Goal: Information Seeking & Learning: Check status

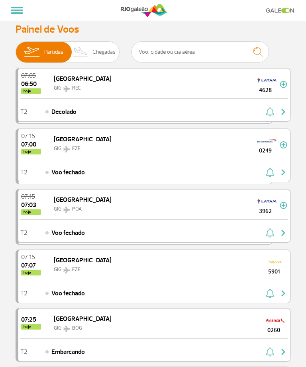
click at [101, 54] on span "Chegadas" at bounding box center [103, 52] width 23 height 21
click at [16, 48] on input "Partidas Chegadas" at bounding box center [16, 48] width 0 height 0
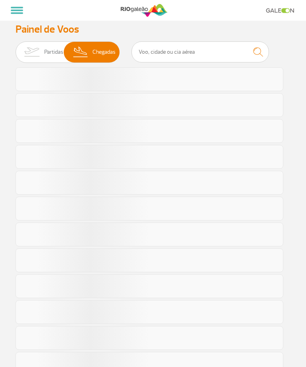
click at [92, 53] on span "Chegadas" at bounding box center [103, 52] width 23 height 21
click at [16, 48] on input "Partidas Chegadas" at bounding box center [16, 48] width 0 height 0
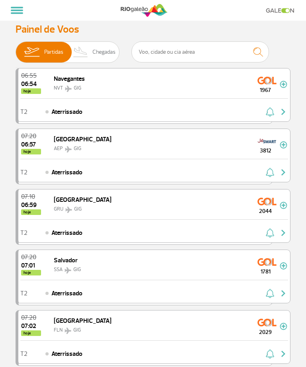
click at [106, 55] on span "Partidas Chegadas" at bounding box center [68, 52] width 104 height 22
click at [16, 48] on input "Partidas Chegadas" at bounding box center [16, 48] width 0 height 0
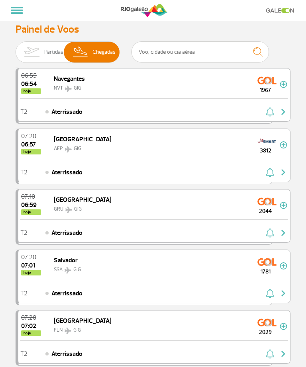
click at [92, 46] on span "Chegadas" at bounding box center [103, 52] width 23 height 21
click at [16, 48] on input "Partidas Chegadas" at bounding box center [16, 48] width 0 height 0
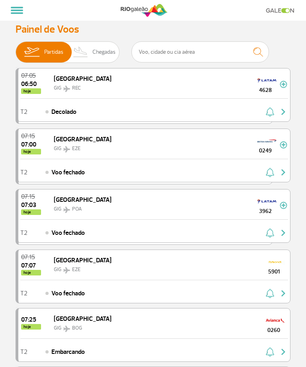
click at [98, 45] on span "Chegadas" at bounding box center [103, 52] width 23 height 21
click at [16, 48] on input "Partidas Chegadas" at bounding box center [16, 48] width 0 height 0
checkbox input "true"
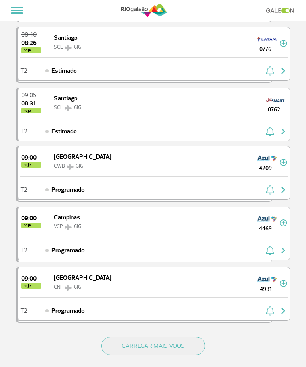
scroll to position [959, 0]
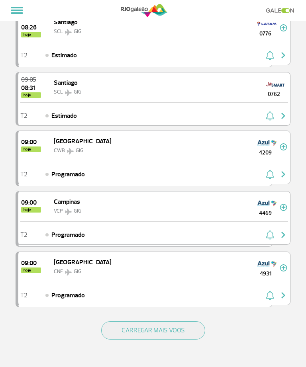
click at [186, 328] on button "CARREGAR MAIS VOOS" at bounding box center [153, 331] width 104 height 18
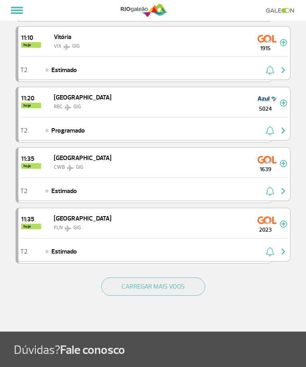
scroll to position [2211, 0]
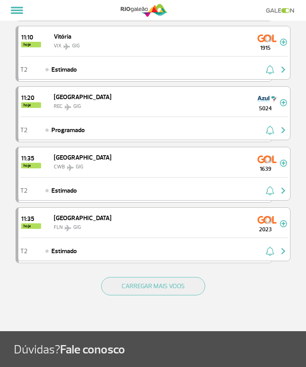
click at [193, 286] on button "CARREGAR MAIS VOOS" at bounding box center [153, 286] width 104 height 18
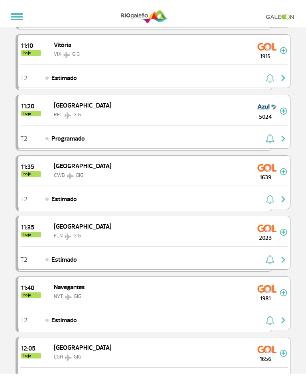
scroll to position [2196, 0]
